Goal: Find specific page/section: Find specific page/section

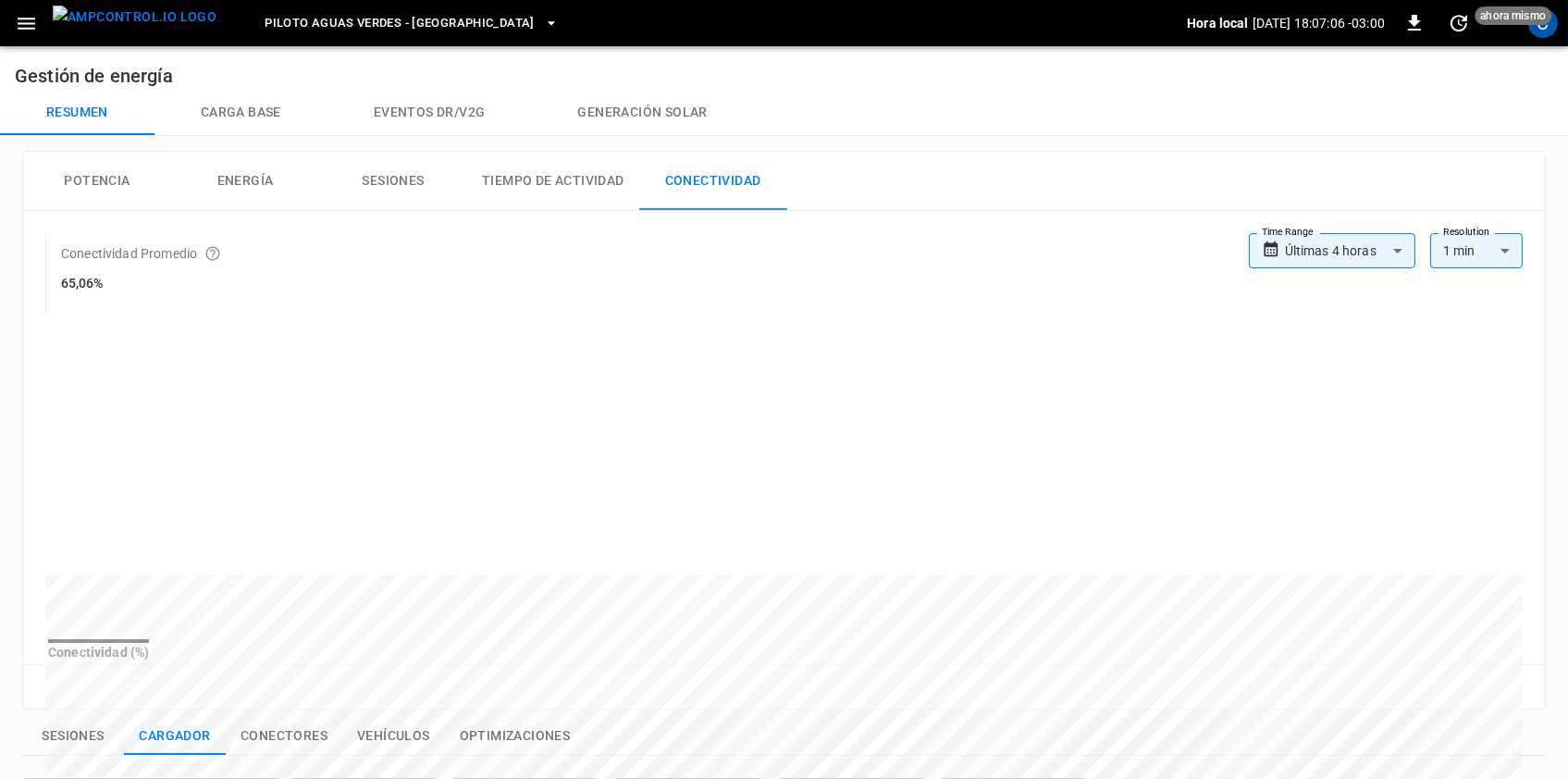
click at [15, 218] on div "**********" at bounding box center [780, 426] width 1531 height 566
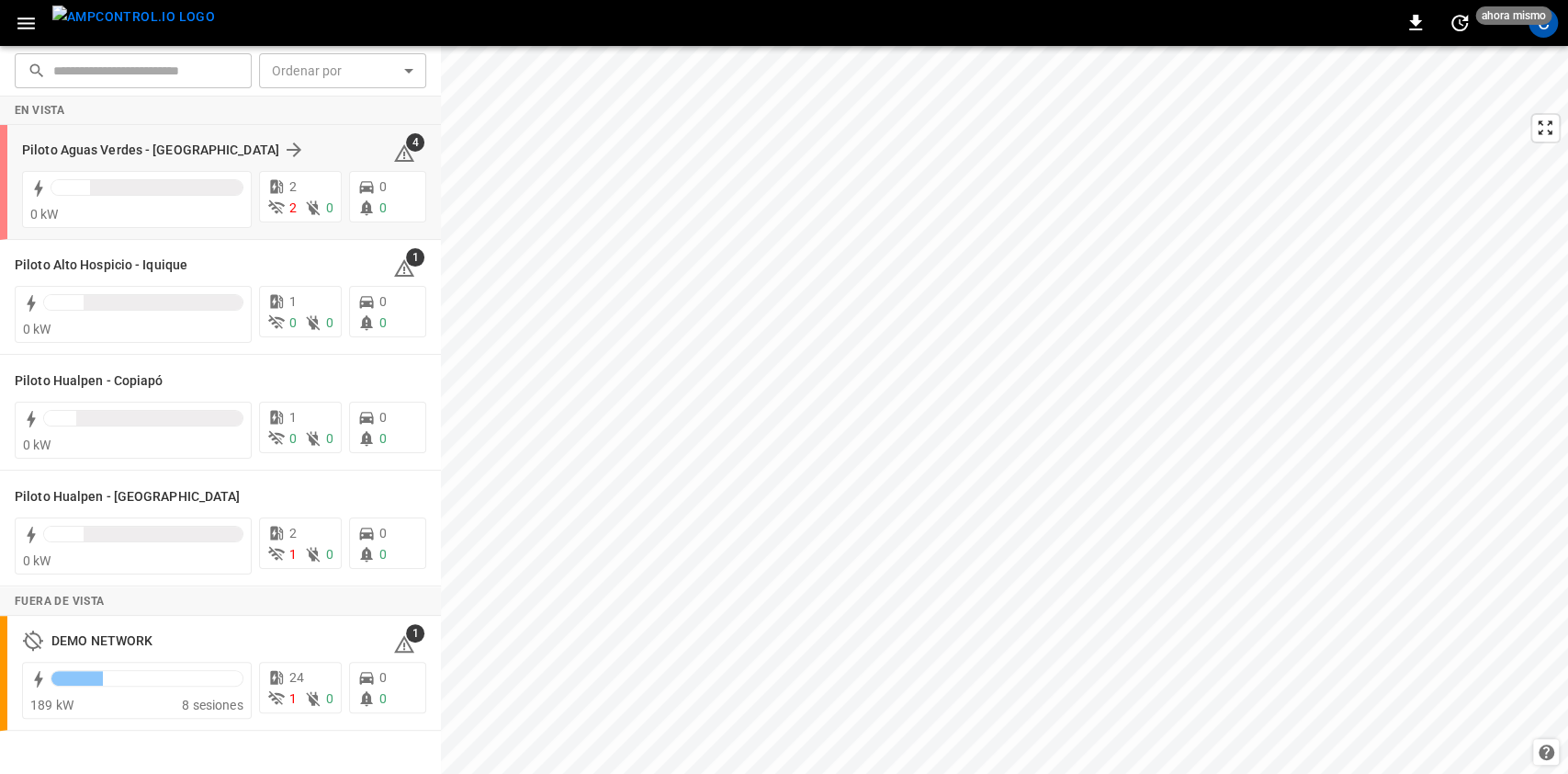
click at [265, 143] on div "Piloto Aguas Verdes - [GEOGRAPHIC_DATA]" at bounding box center [196, 149] width 349 height 22
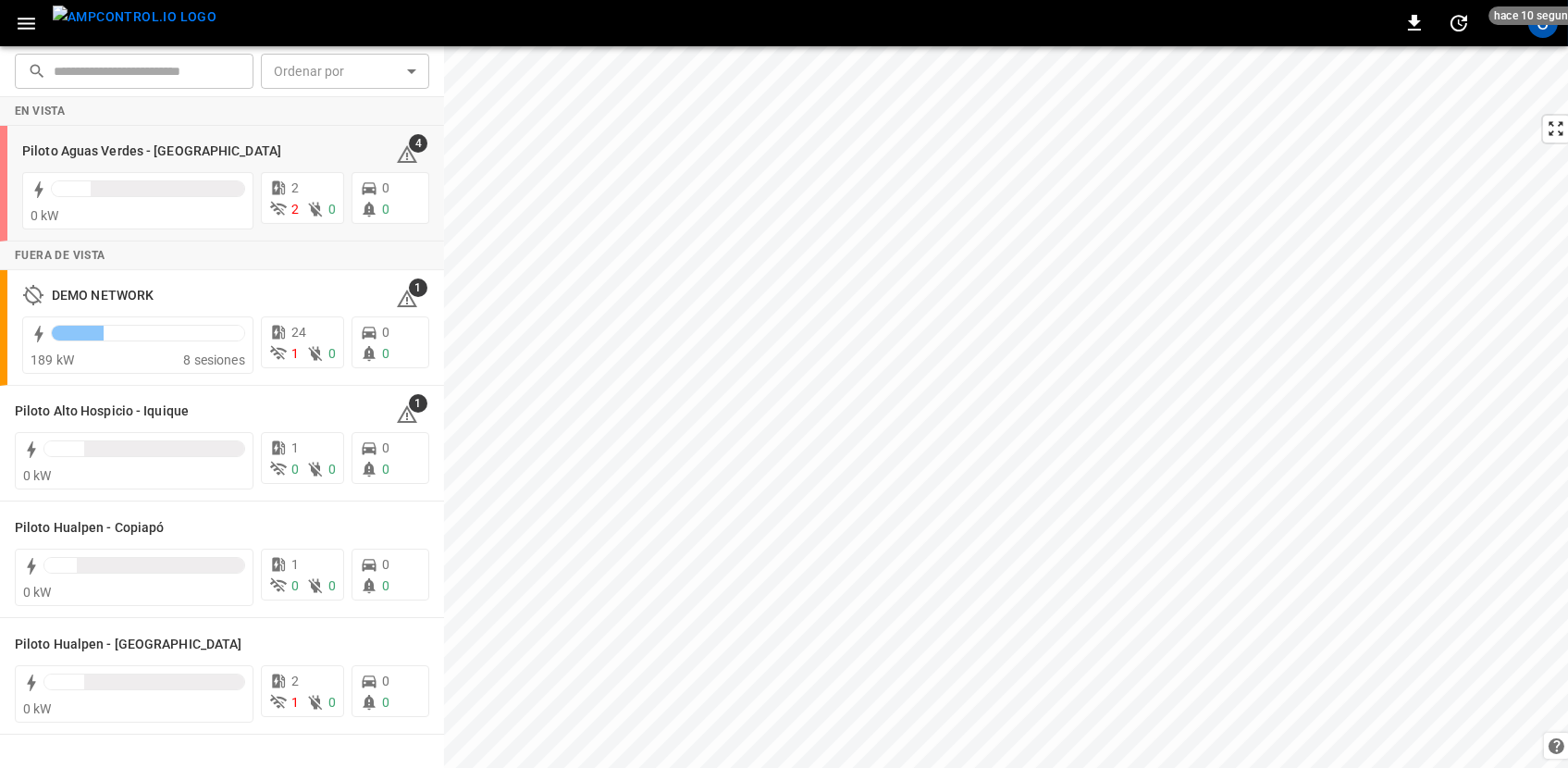
click at [316, 148] on div "Piloto Aguas Verdes - [GEOGRAPHIC_DATA]" at bounding box center [198, 150] width 352 height 22
click at [44, 142] on h6 "Piloto Aguas Verdes - [GEOGRAPHIC_DATA]" at bounding box center [151, 152] width 259 height 21
